Goal: Task Accomplishment & Management: Manage account settings

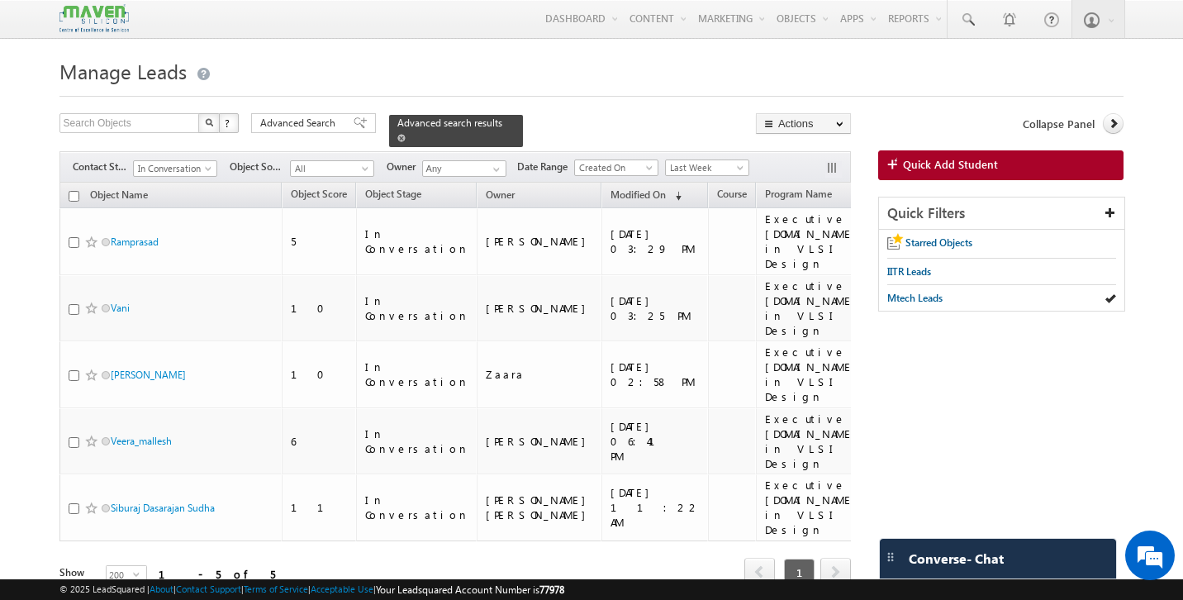
click at [406, 131] on link at bounding box center [402, 138] width 8 height 14
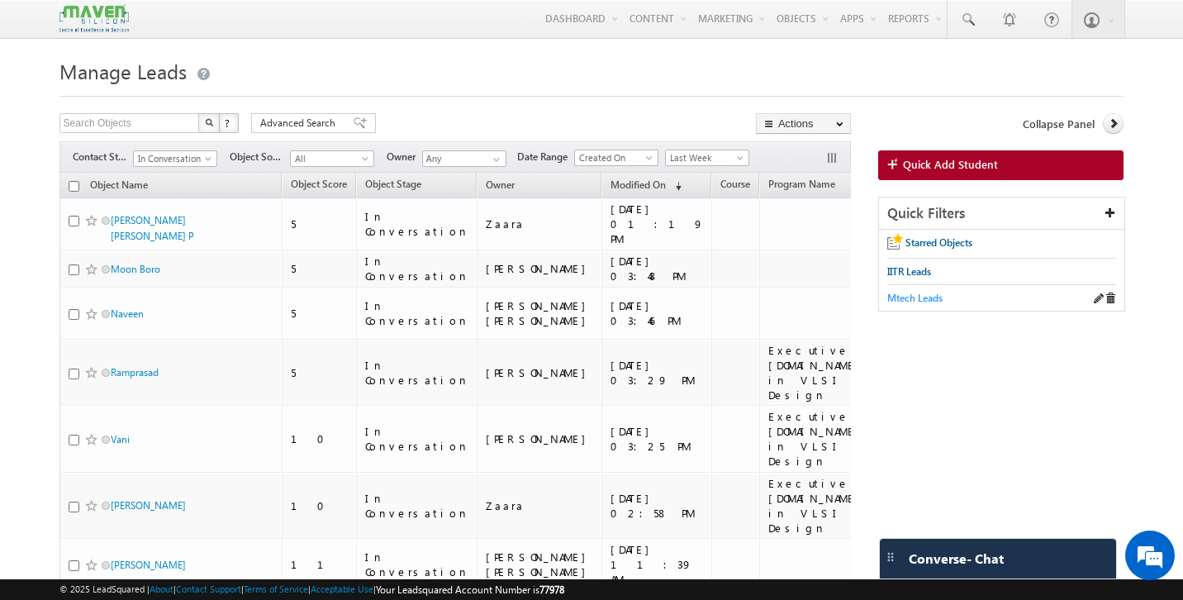
click at [919, 298] on span "Mtech Leads" at bounding box center [915, 298] width 55 height 12
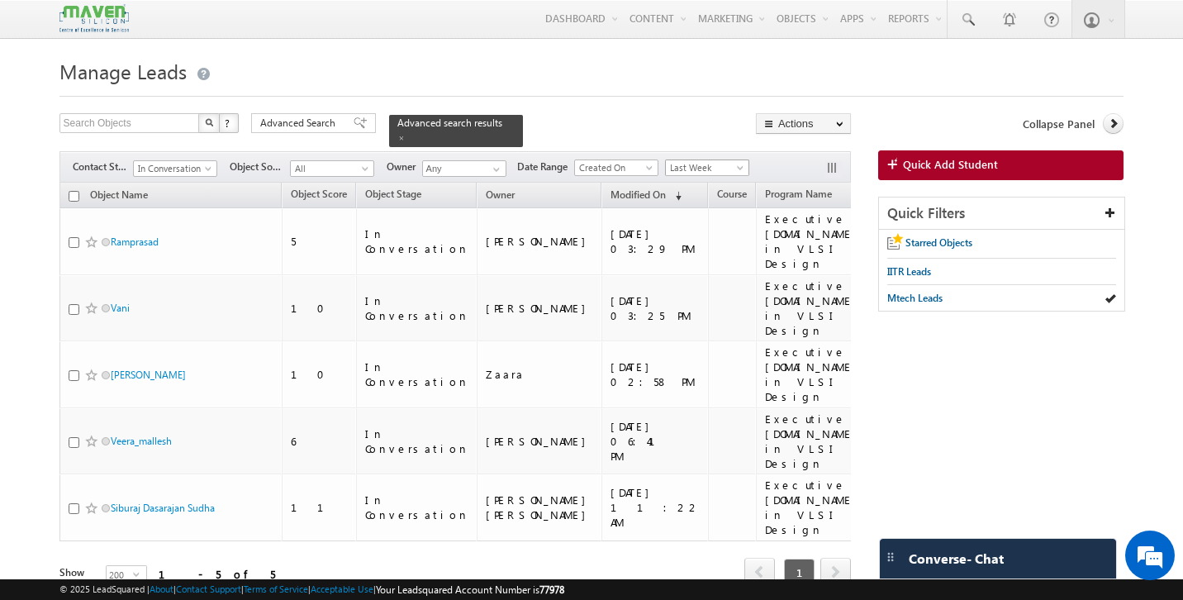
click at [696, 161] on span "Last Week" at bounding box center [705, 167] width 79 height 15
click at [711, 302] on link "This Month" at bounding box center [710, 302] width 83 height 15
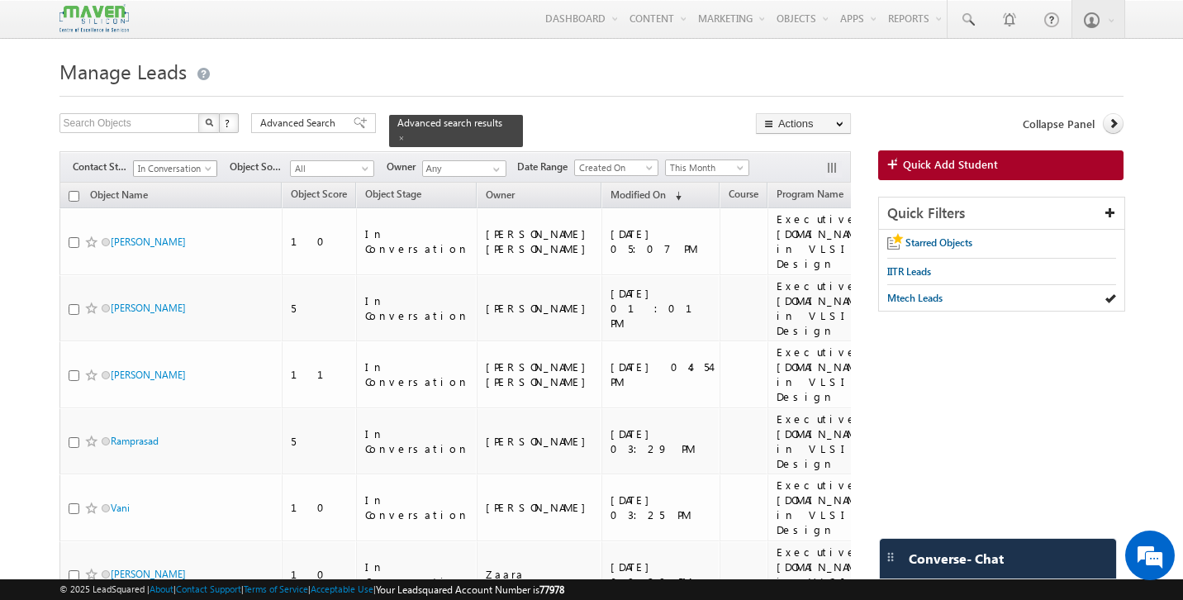
click at [208, 165] on span at bounding box center [209, 171] width 13 height 13
click at [178, 213] on link "Interested" at bounding box center [175, 210] width 83 height 15
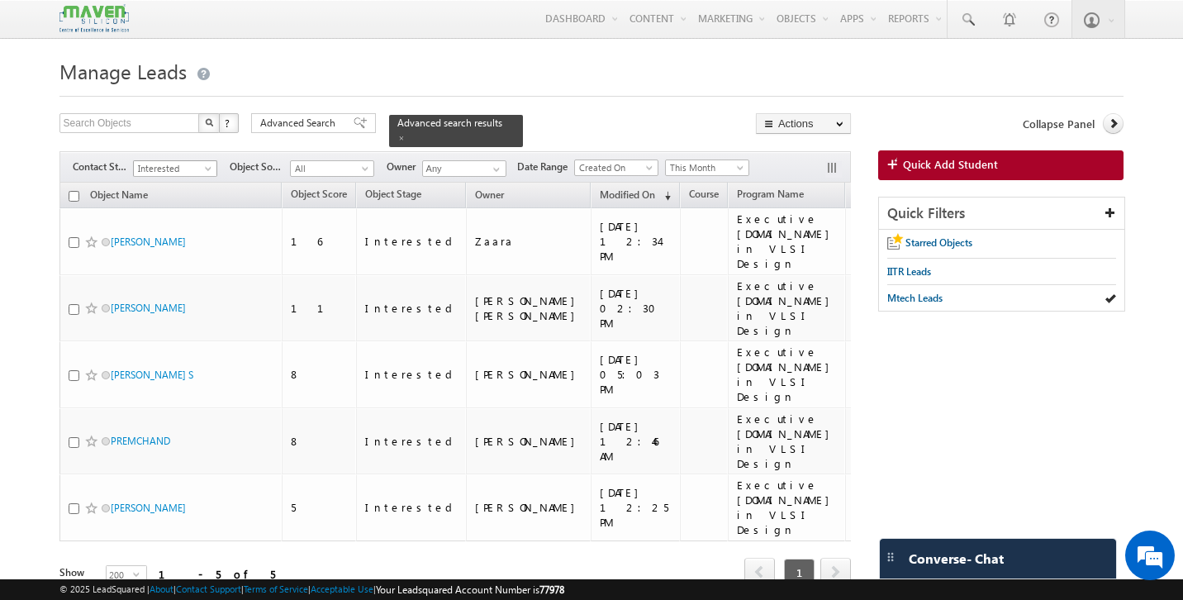
click at [207, 165] on span at bounding box center [209, 171] width 13 height 13
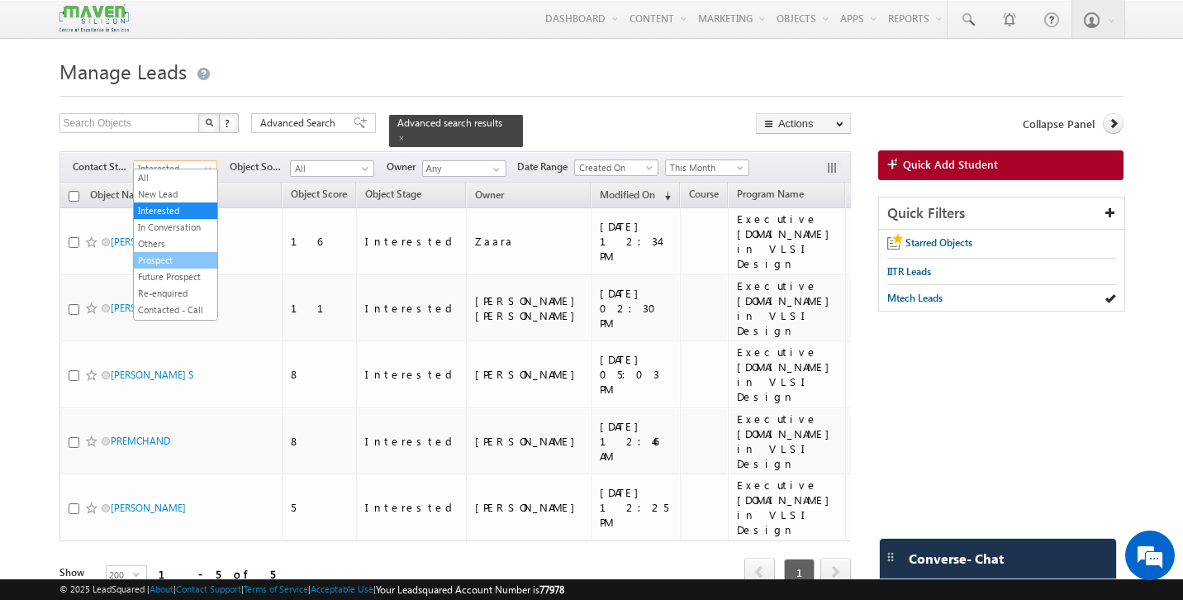
click at [182, 264] on link "Prospect" at bounding box center [175, 260] width 83 height 15
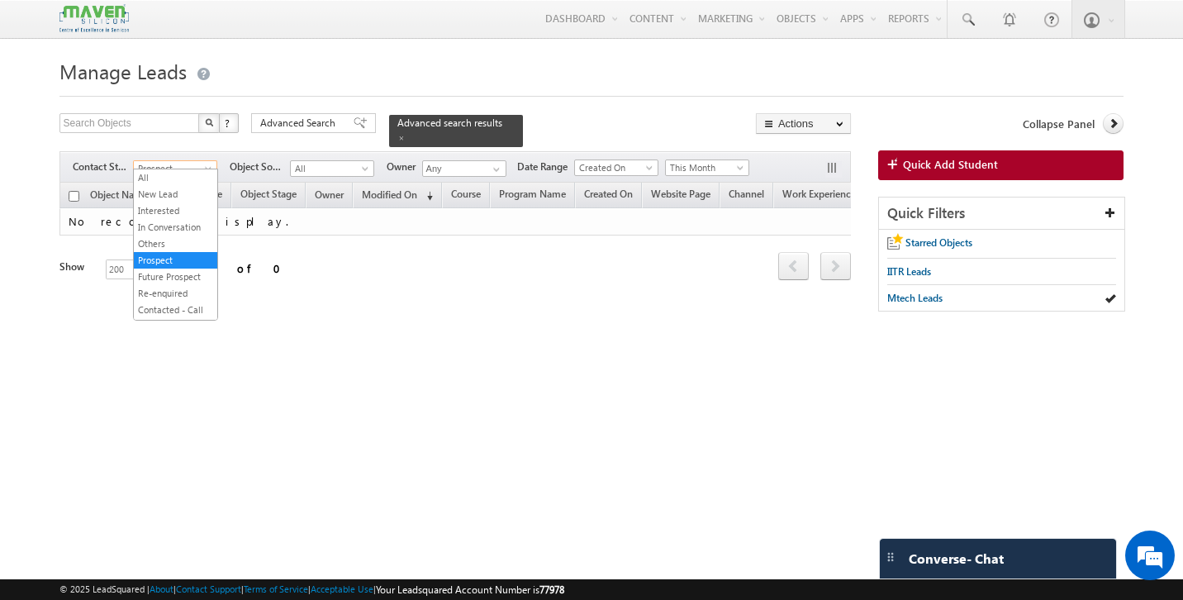
click at [209, 165] on span at bounding box center [209, 171] width 13 height 13
click at [196, 281] on link "Future Prospect" at bounding box center [175, 276] width 83 height 15
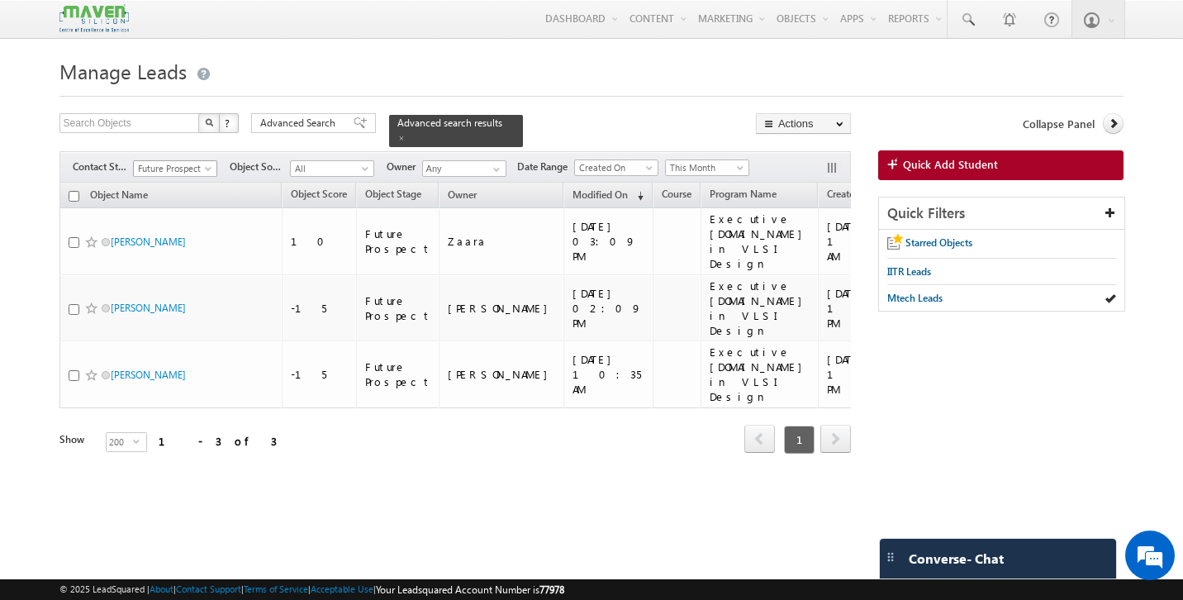
click at [210, 165] on span at bounding box center [209, 171] width 13 height 13
click at [189, 298] on link "Re-enquired" at bounding box center [175, 293] width 83 height 15
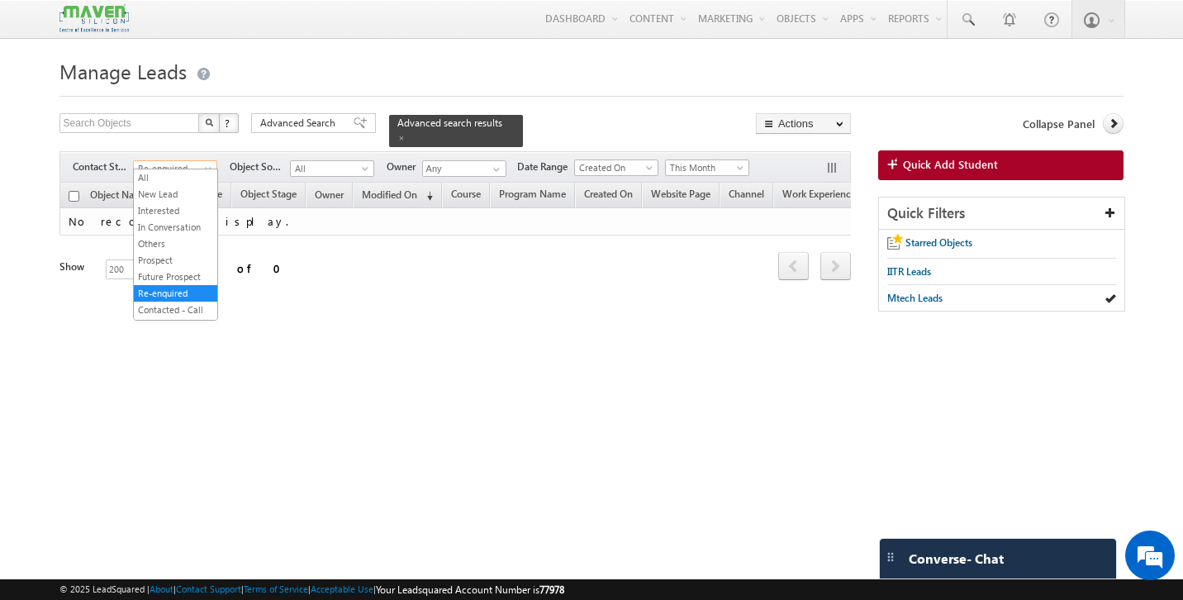
click at [205, 165] on span at bounding box center [209, 171] width 13 height 13
click at [198, 317] on link "Contacted - Call Back" at bounding box center [175, 317] width 83 height 30
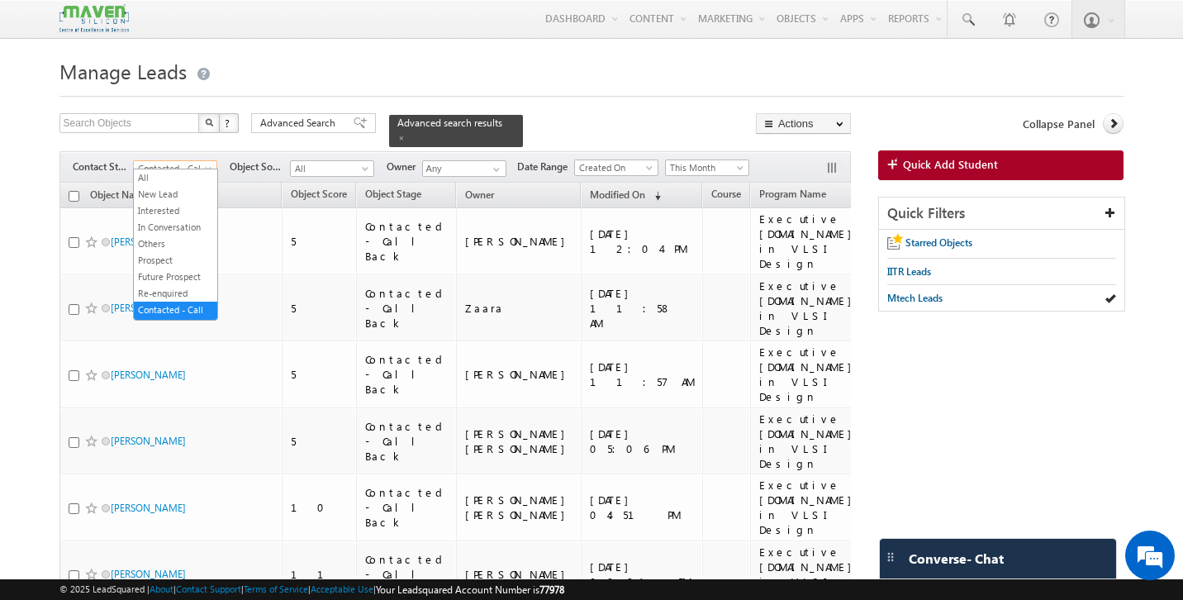
click at [211, 165] on span at bounding box center [209, 171] width 13 height 13
click at [163, 217] on link "Warm" at bounding box center [175, 216] width 83 height 15
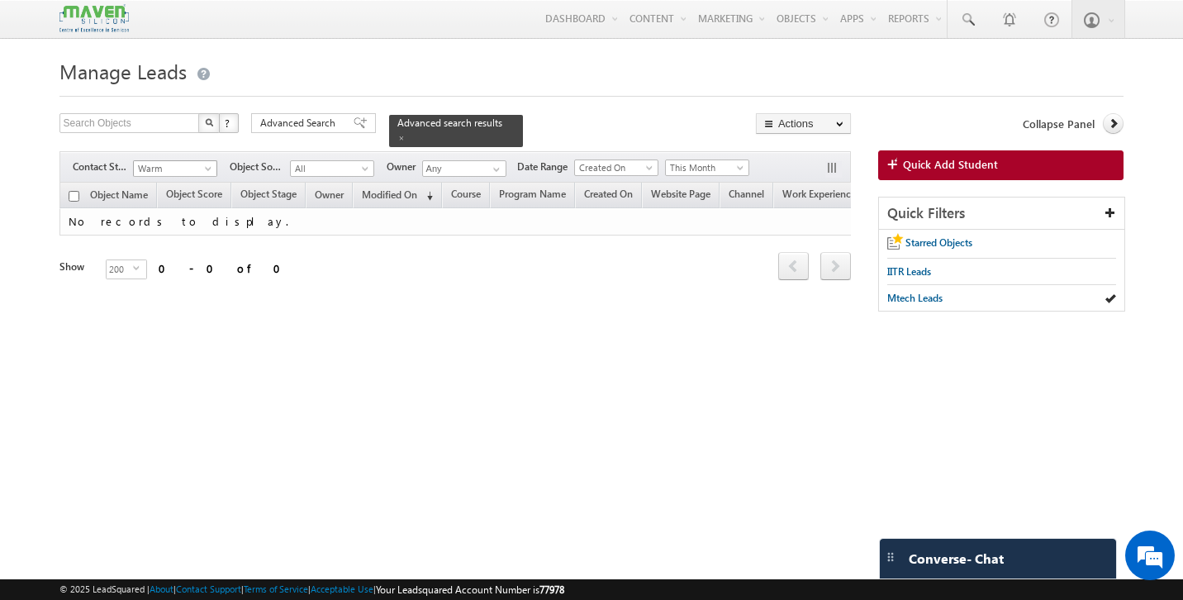
click at [204, 165] on span at bounding box center [209, 171] width 13 height 13
click at [174, 244] on link "Enrolled" at bounding box center [175, 245] width 83 height 15
click at [195, 161] on span "Enrolled" at bounding box center [173, 168] width 79 height 15
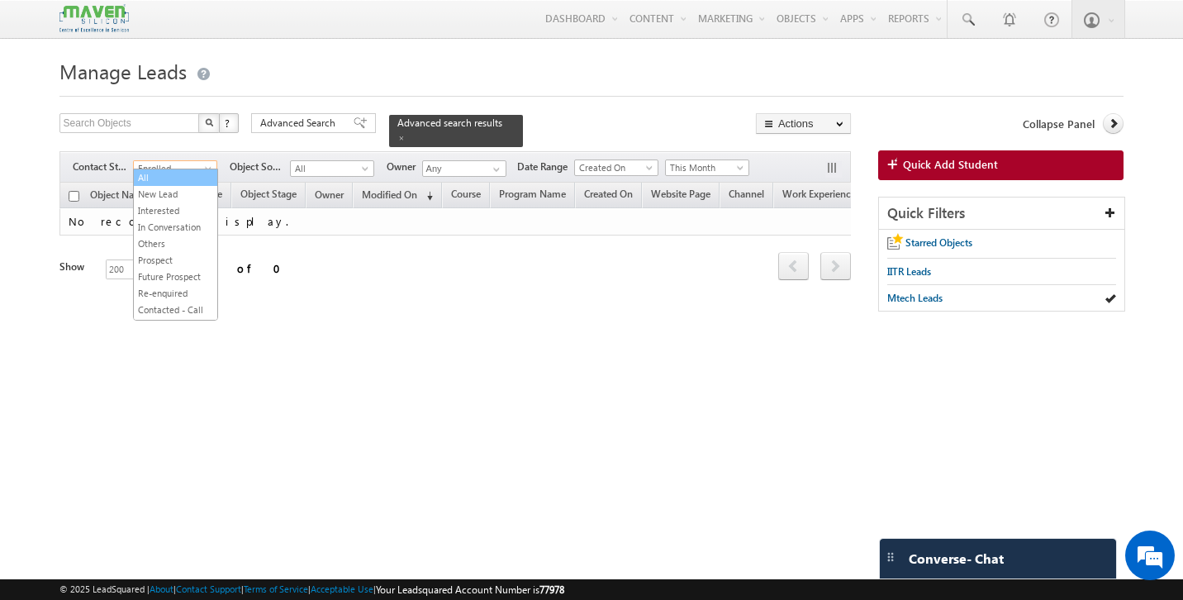
click at [162, 175] on link "All" at bounding box center [175, 177] width 83 height 15
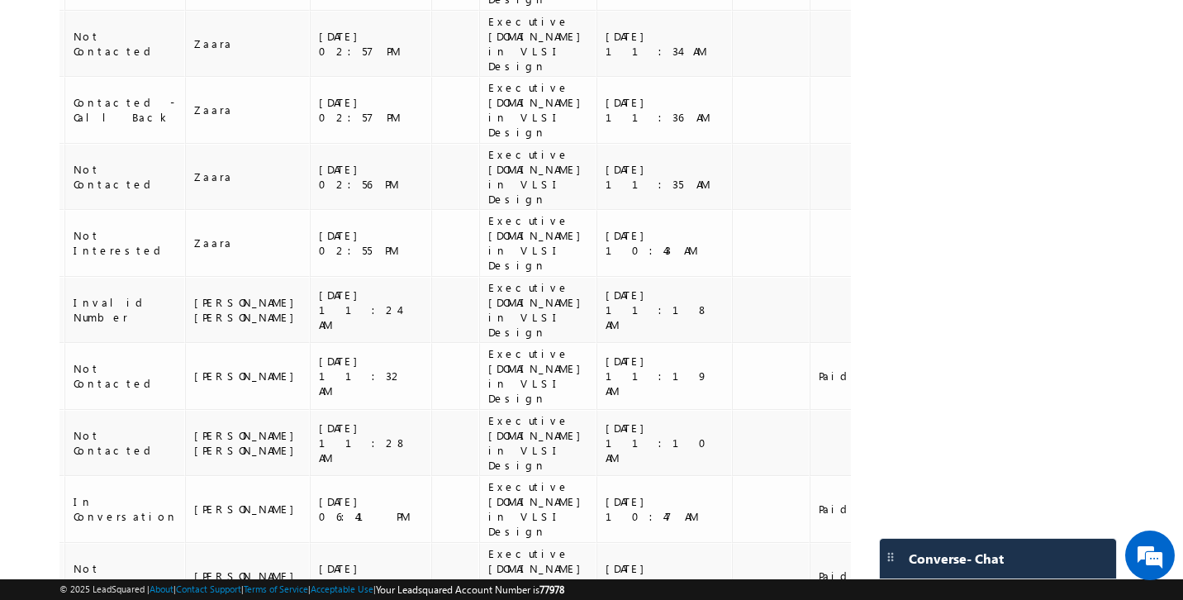
scroll to position [0, 297]
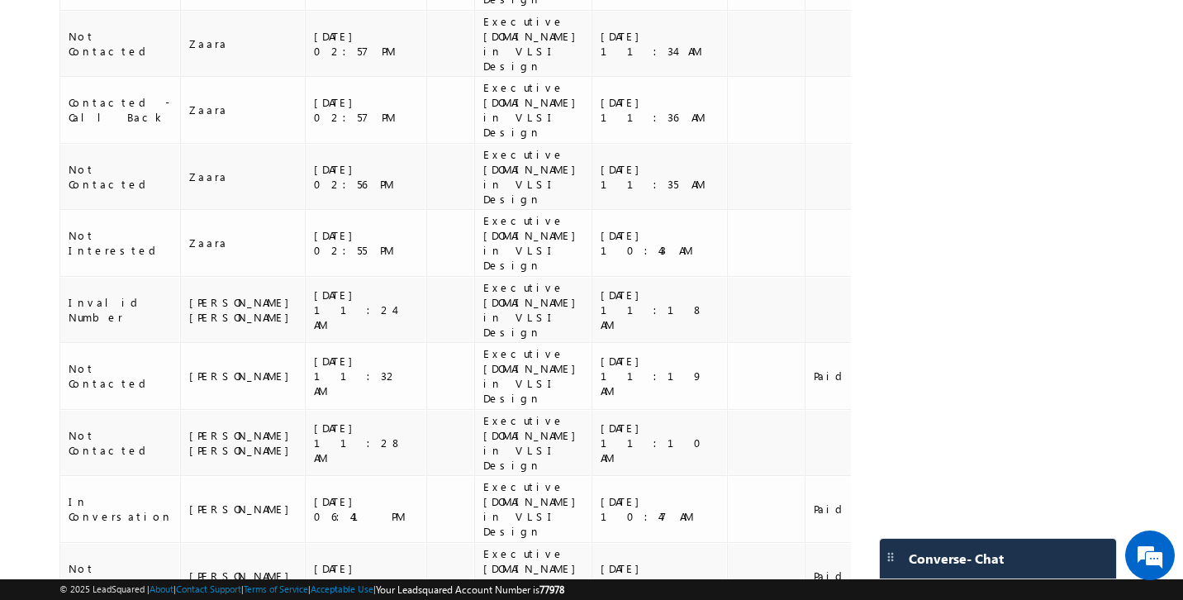
drag, startPoint x: 536, startPoint y: 430, endPoint x: 510, endPoint y: 414, distance: 30.0
copy div "PES-Mtech Paid"
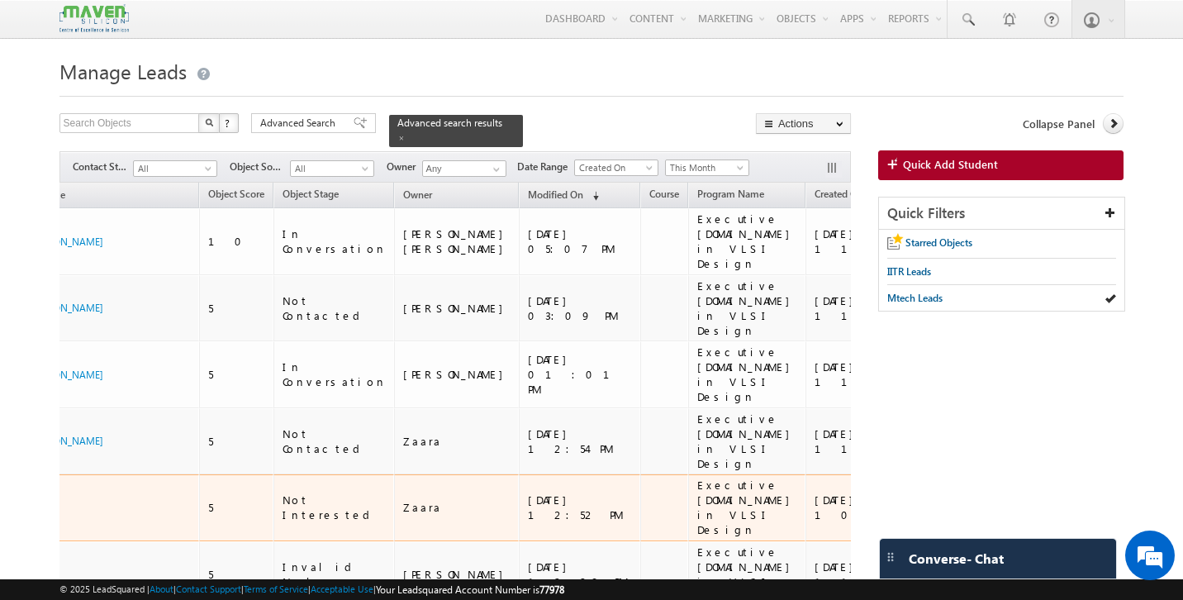
scroll to position [0, 0]
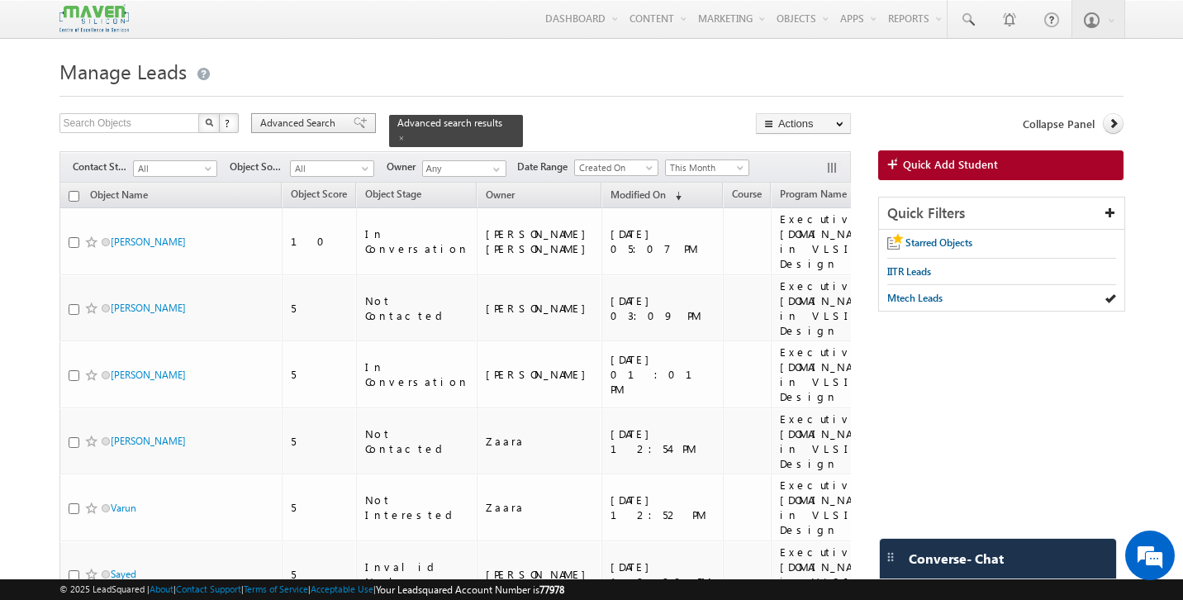
click at [354, 125] on span at bounding box center [360, 123] width 13 height 12
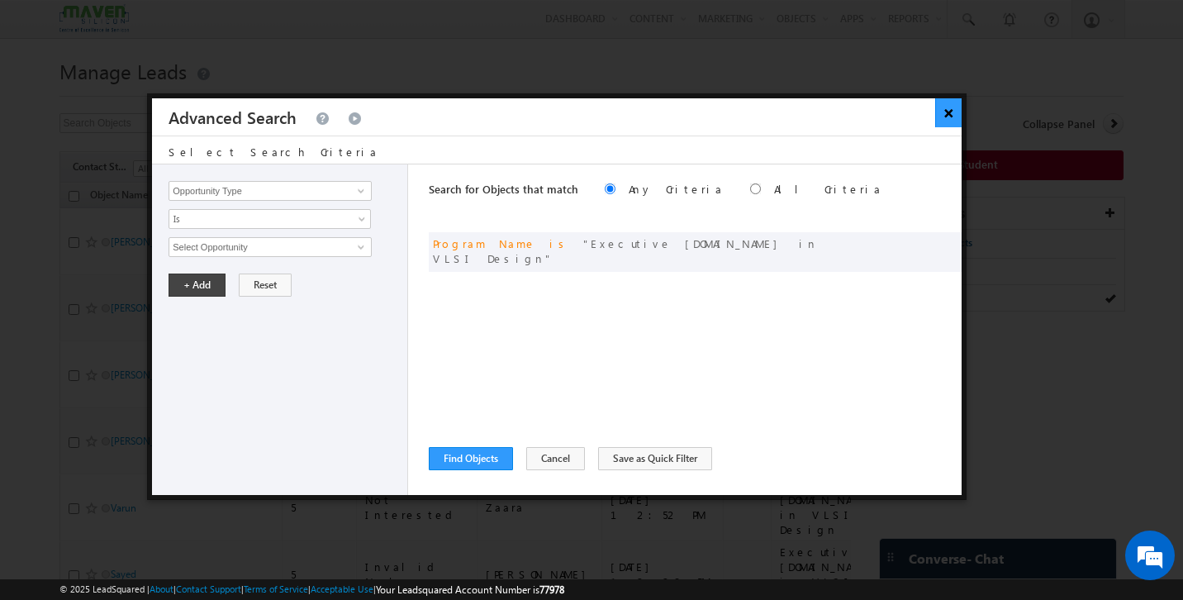
click at [951, 113] on button "×" at bounding box center [949, 112] width 27 height 29
